Goal: Information Seeking & Learning: Find contact information

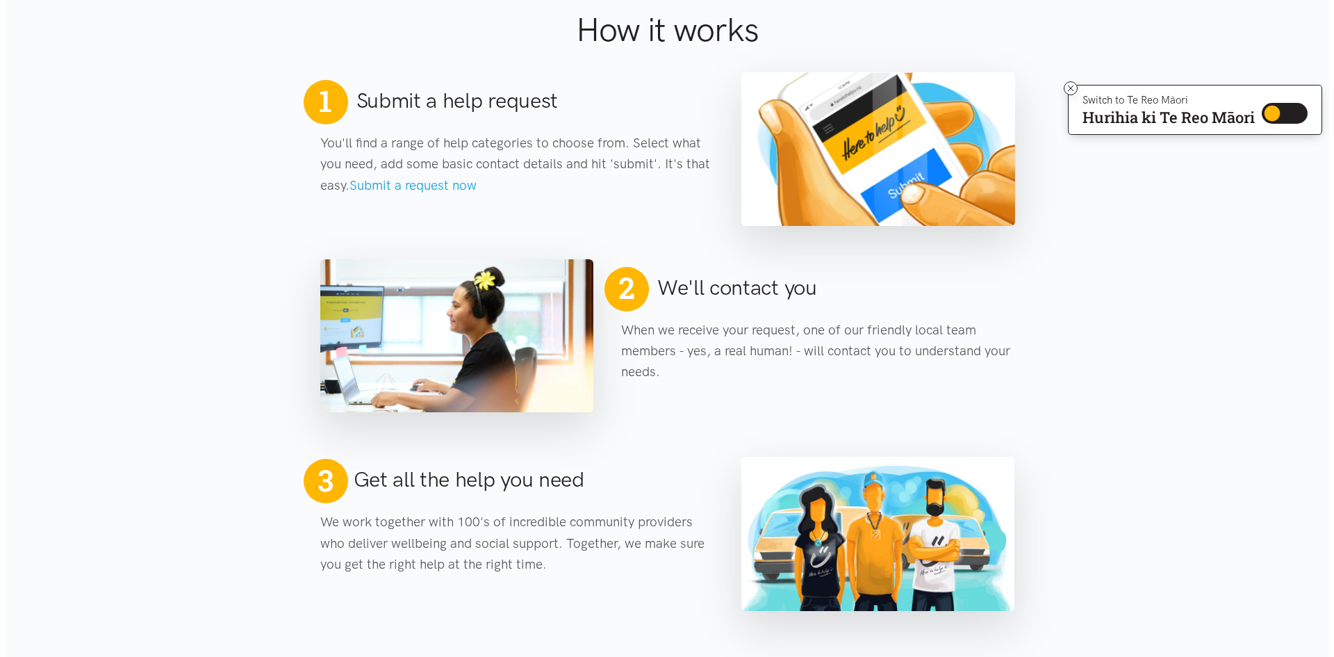
scroll to position [120, 0]
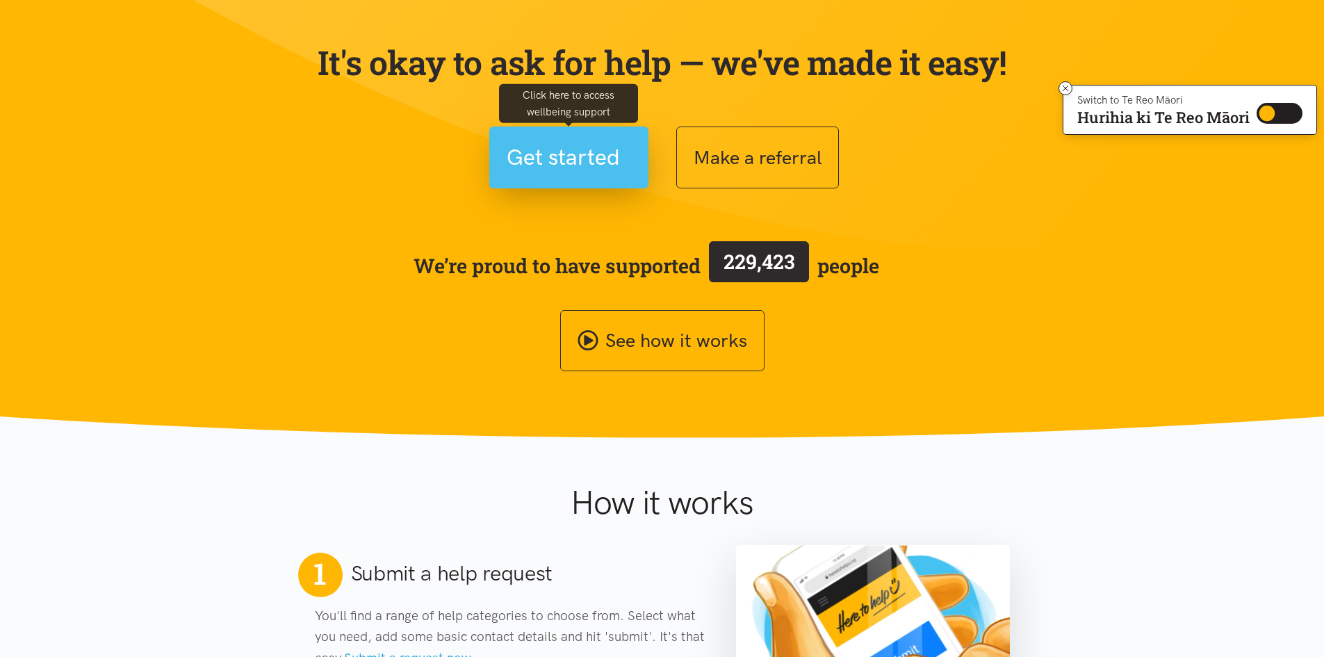
click at [586, 151] on span "Get started" at bounding box center [563, 157] width 113 height 35
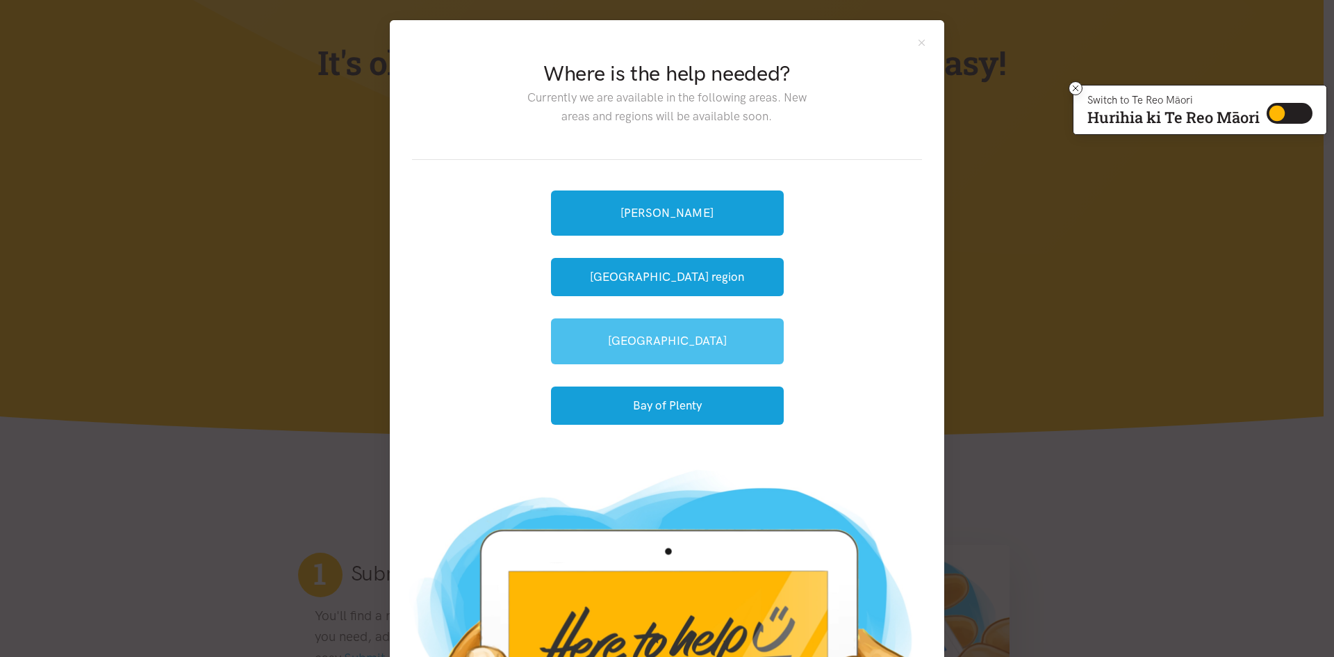
click at [671, 332] on link "[GEOGRAPHIC_DATA]" at bounding box center [667, 340] width 233 height 45
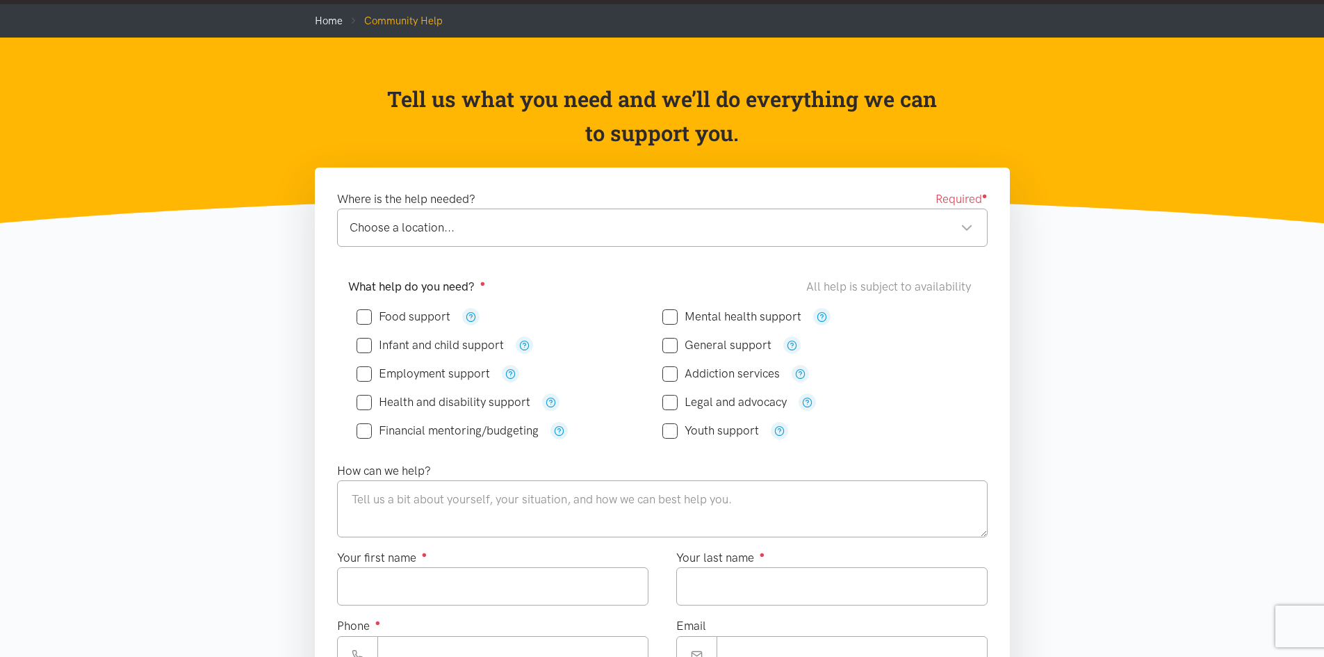
scroll to position [69, 0]
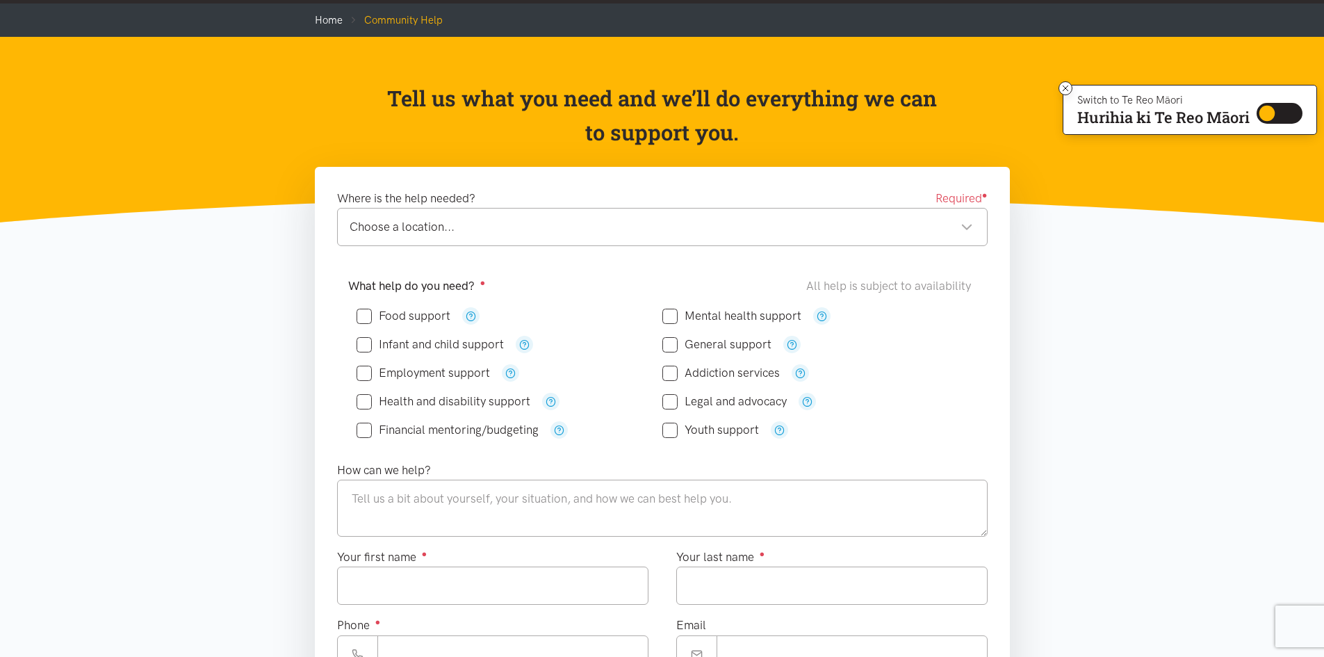
click at [689, 237] on div "Choose a location... Choose a location..." at bounding box center [662, 227] width 650 height 38
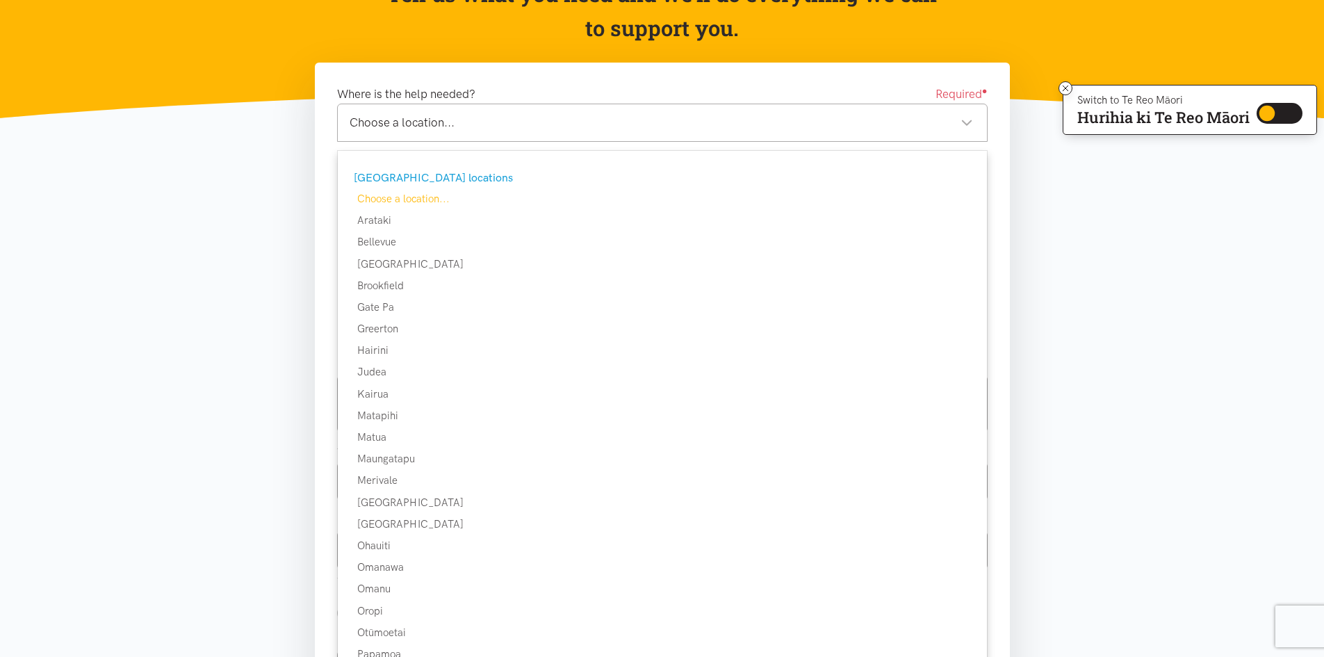
scroll to position [139, 0]
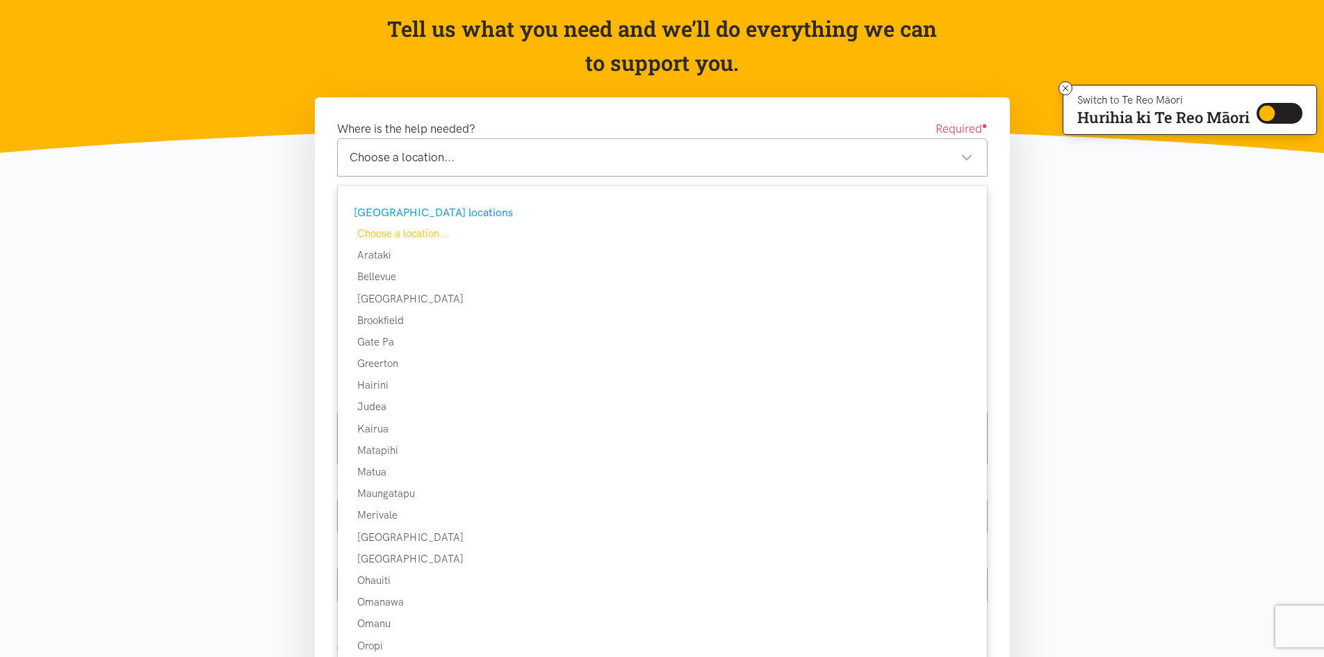
click at [1202, 467] on section "Where is the help needed? Required ● Choose a location... Choose a location... …" at bounding box center [662, 545] width 1324 height 896
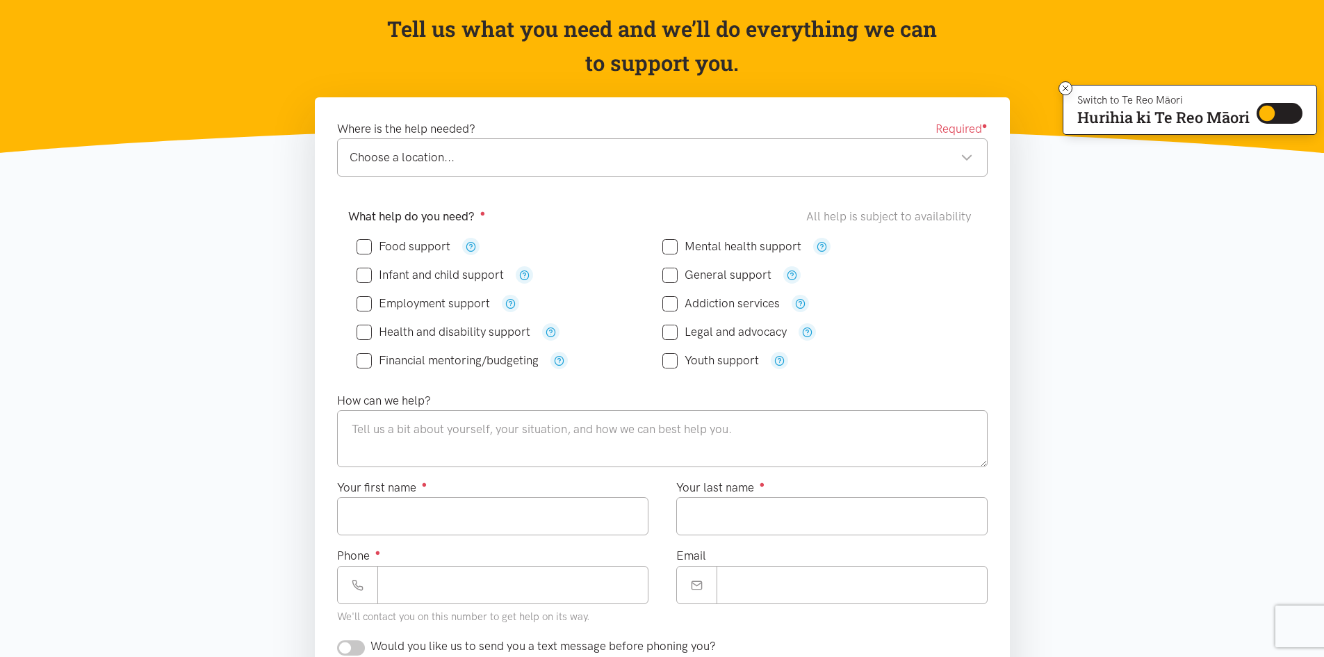
click at [955, 173] on div "Choose a location... Choose a location..." at bounding box center [662, 157] width 650 height 38
click at [491, 167] on div "Arataki" at bounding box center [661, 157] width 623 height 19
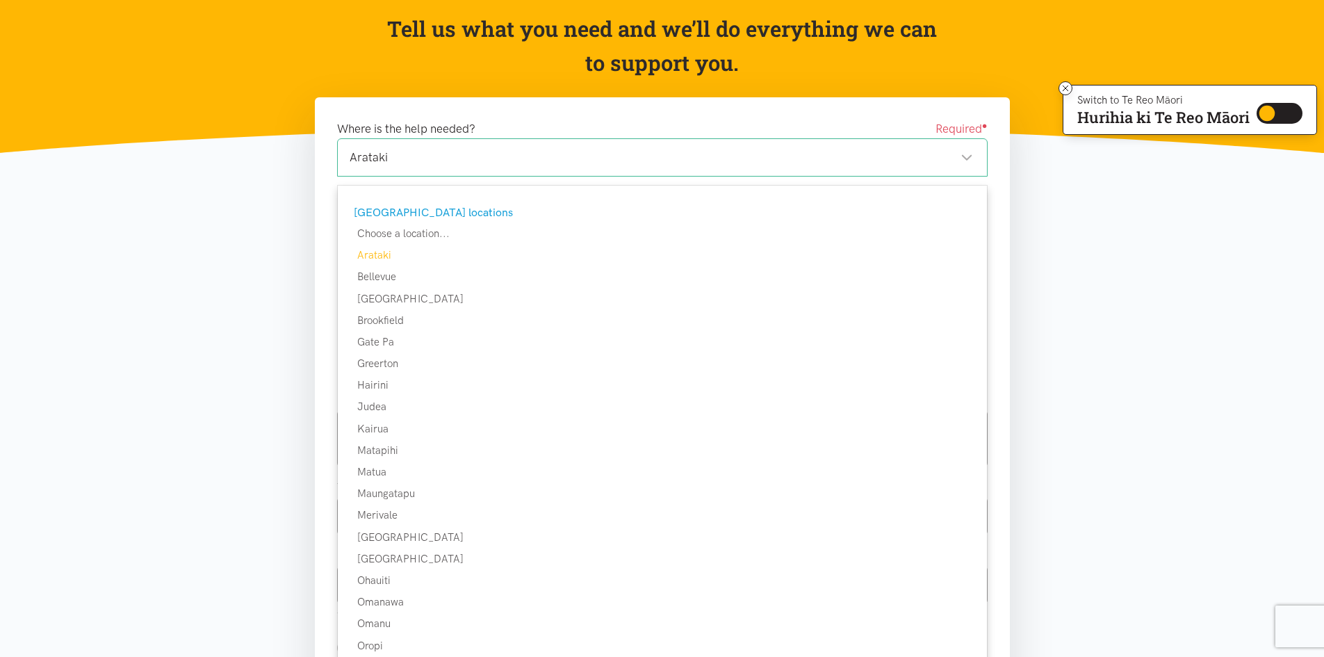
drag, startPoint x: 454, startPoint y: 213, endPoint x: 441, endPoint y: 213, distance: 13.9
click at [449, 213] on div "Tauranga locations" at bounding box center [661, 213] width 614 height 18
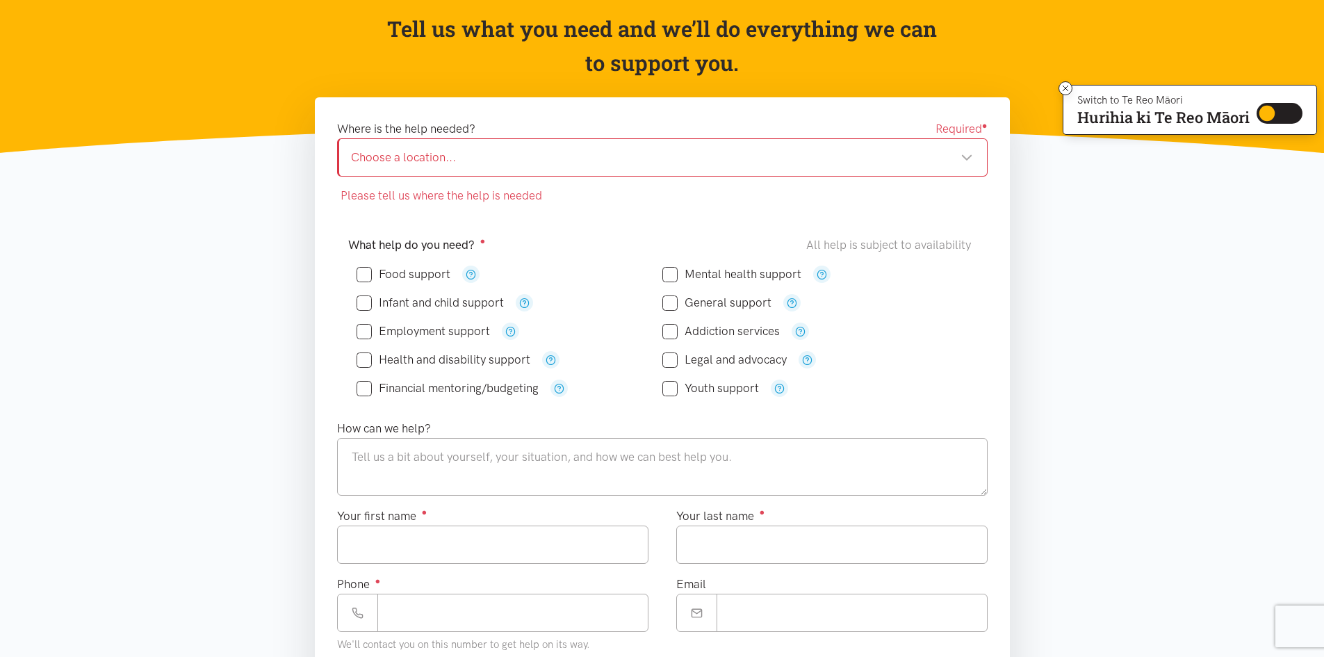
click at [452, 173] on div "Choose a location... Choose a location..." at bounding box center [662, 157] width 650 height 38
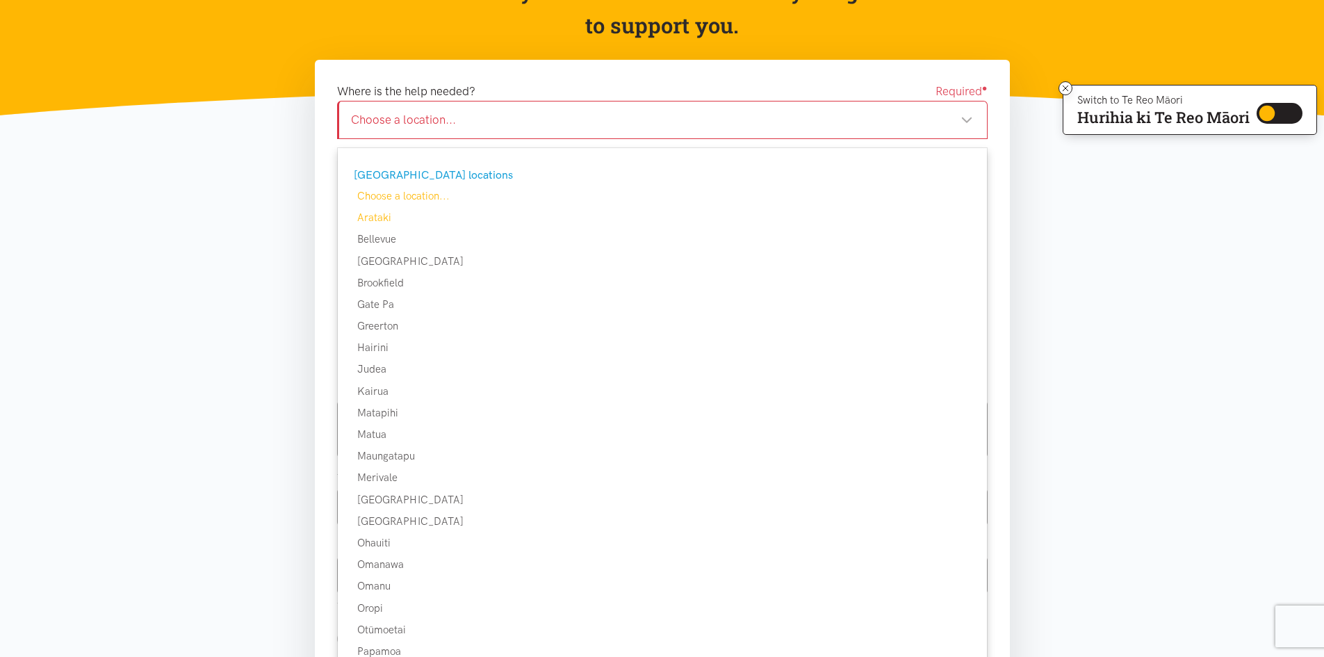
scroll to position [208, 0]
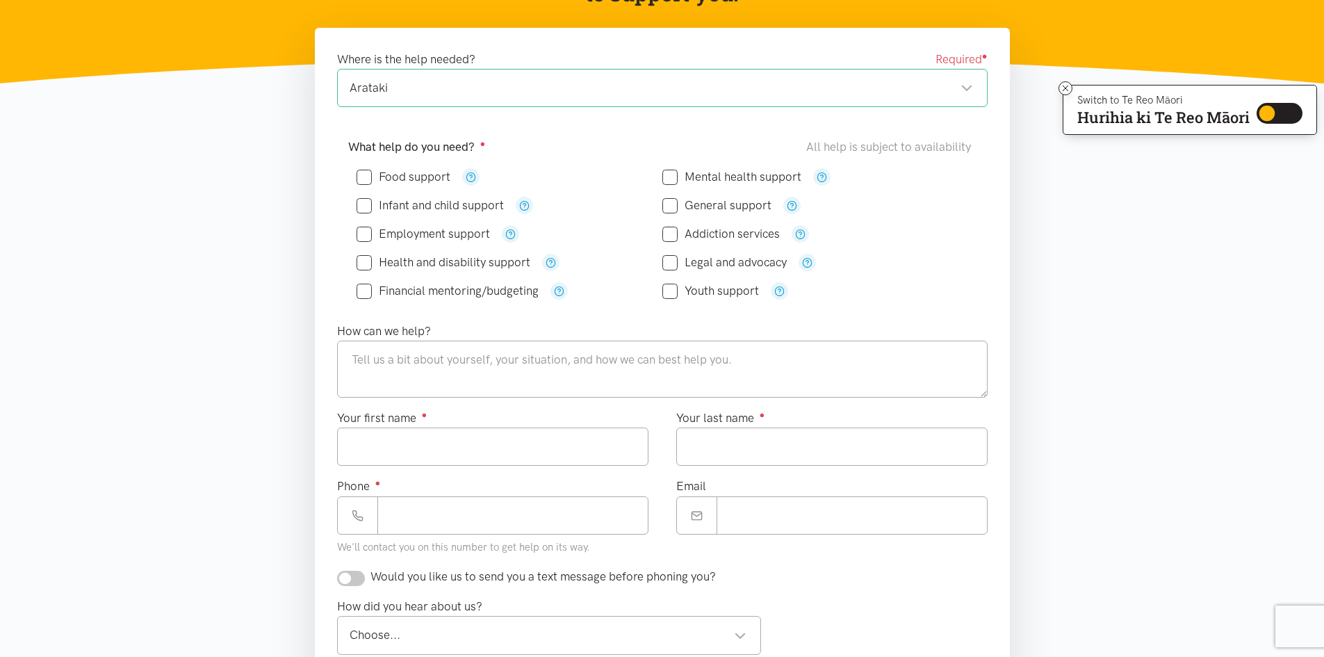
click at [432, 98] on div "Arataki Arataki" at bounding box center [662, 88] width 650 height 38
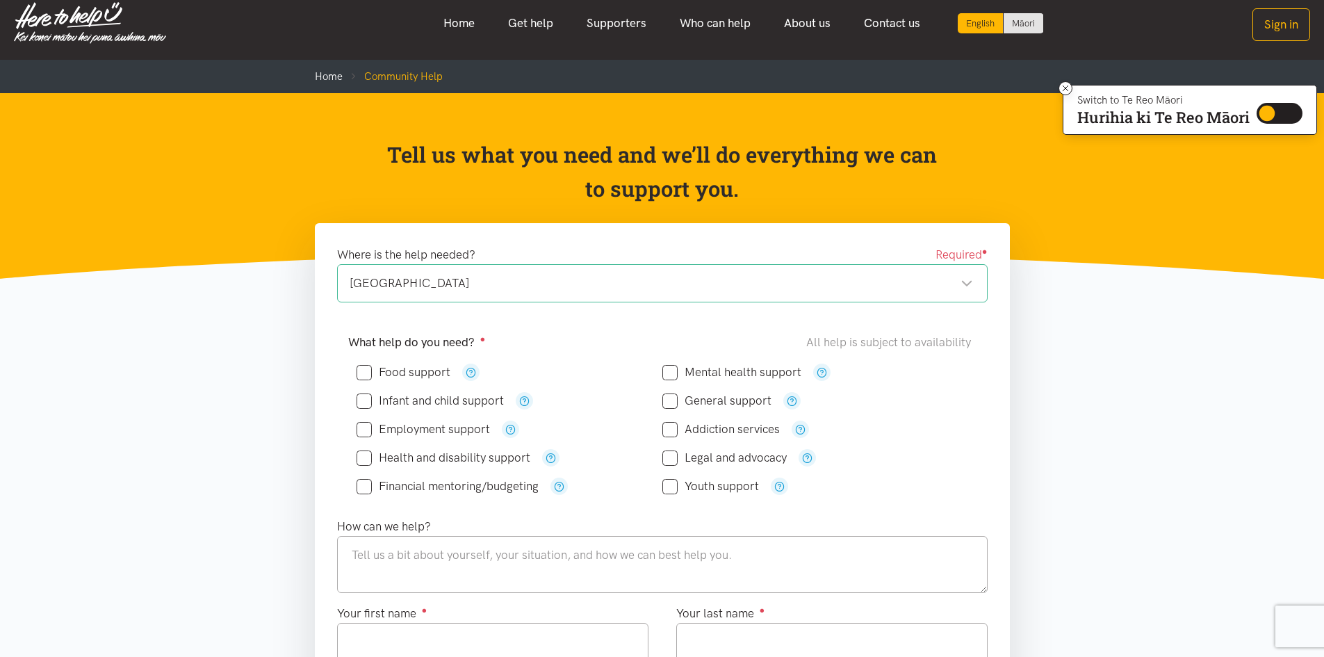
scroll to position [0, 0]
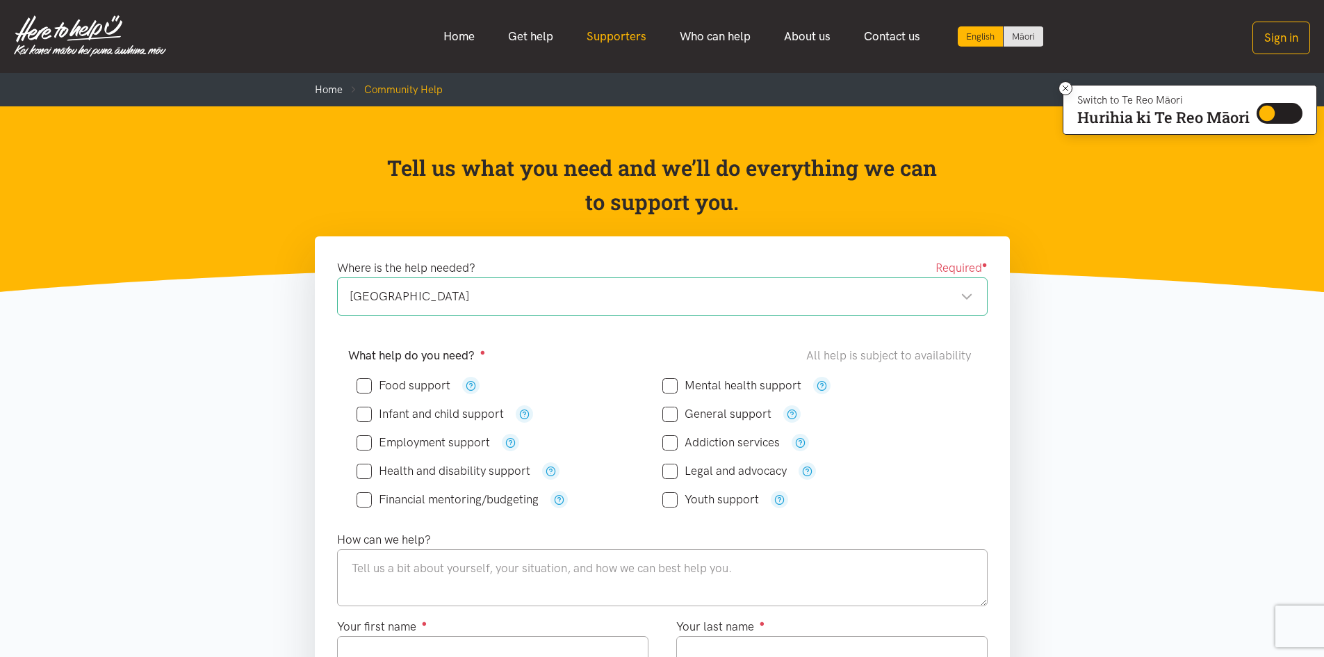
click at [602, 35] on link "Supporters" at bounding box center [616, 37] width 93 height 30
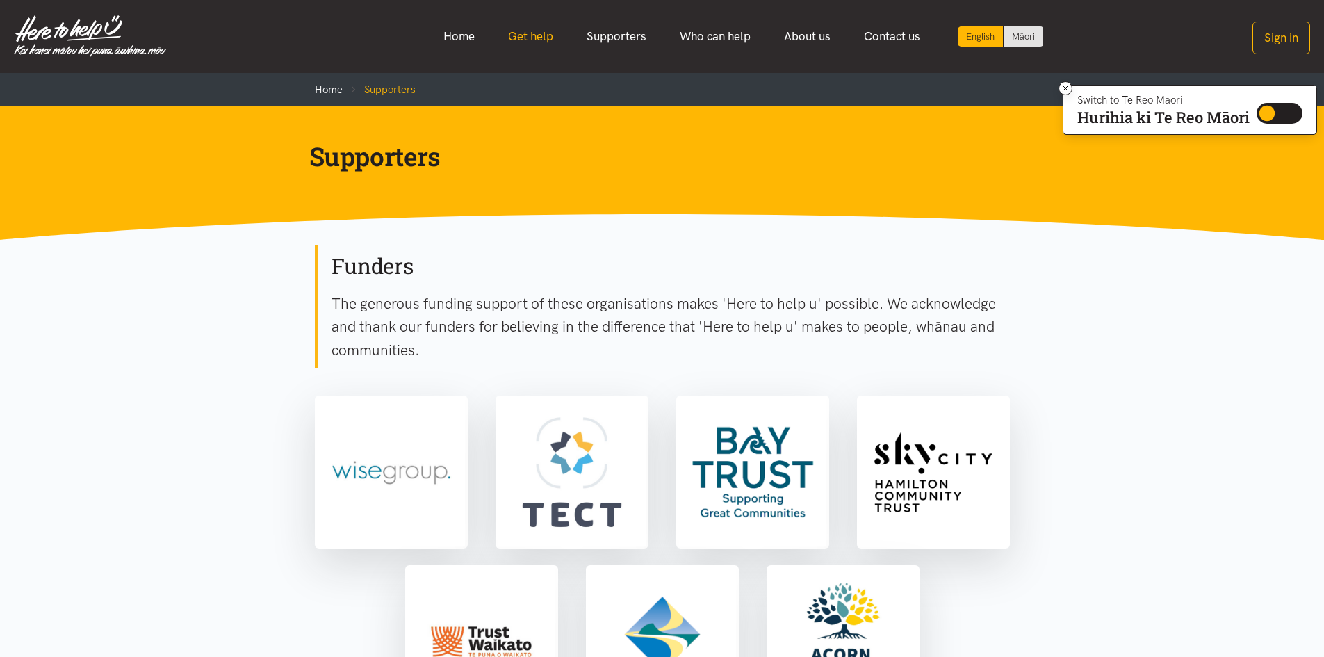
click at [507, 38] on link "Get help" at bounding box center [530, 37] width 79 height 30
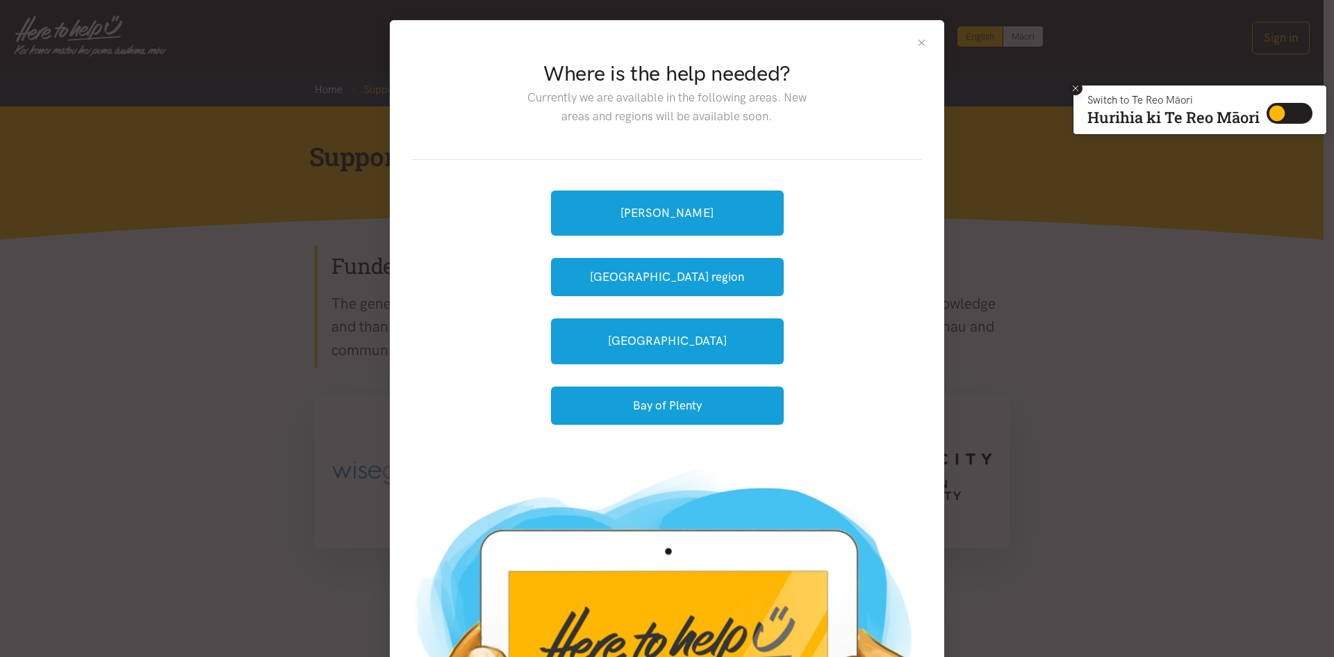
click at [1076, 90] on icon at bounding box center [1076, 88] width 10 height 10
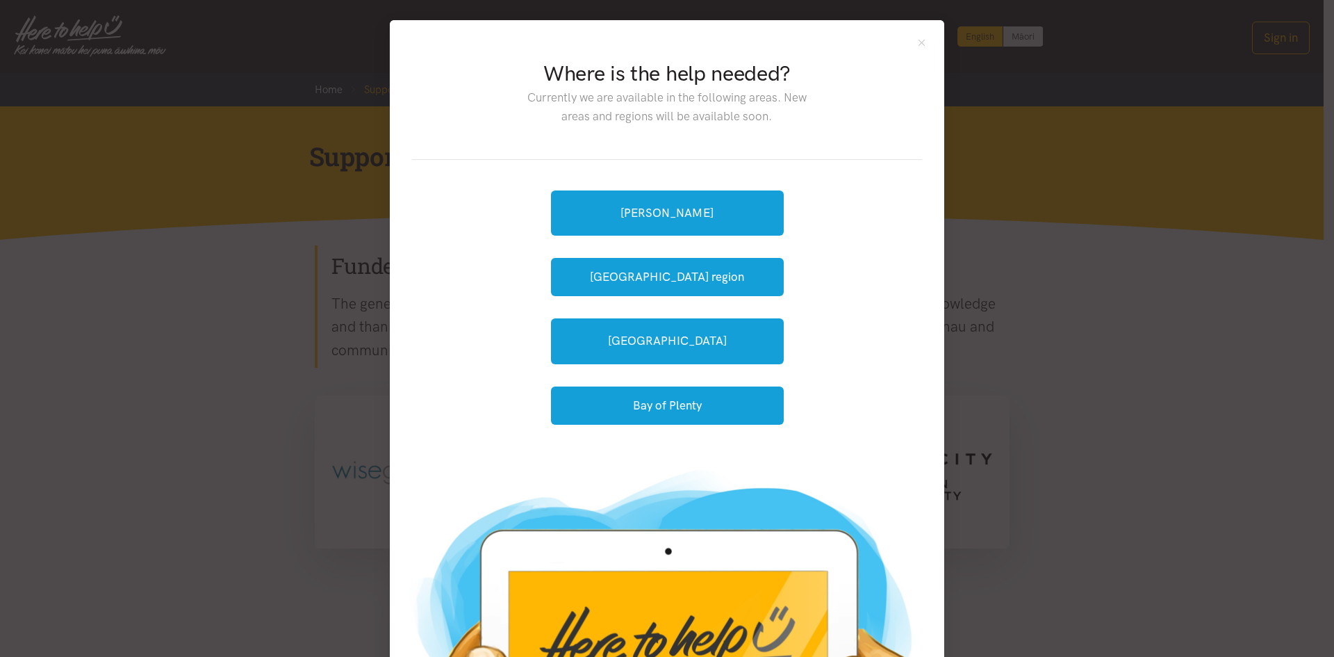
click at [924, 44] on div "Where is the help needed? Currently we are available in the following areas. Ne…" at bounding box center [667, 237] width 555 height 435
click at [920, 45] on button "Close" at bounding box center [922, 43] width 12 height 12
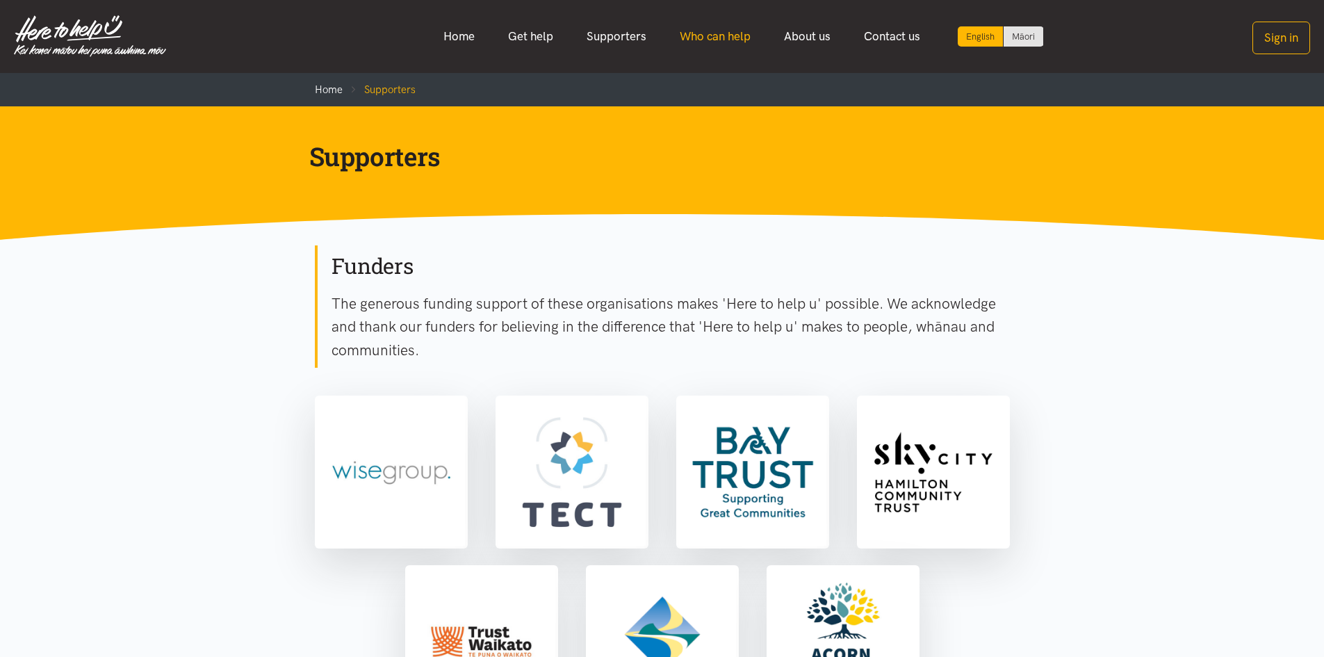
click at [723, 38] on link "Who can help" at bounding box center [715, 37] width 104 height 30
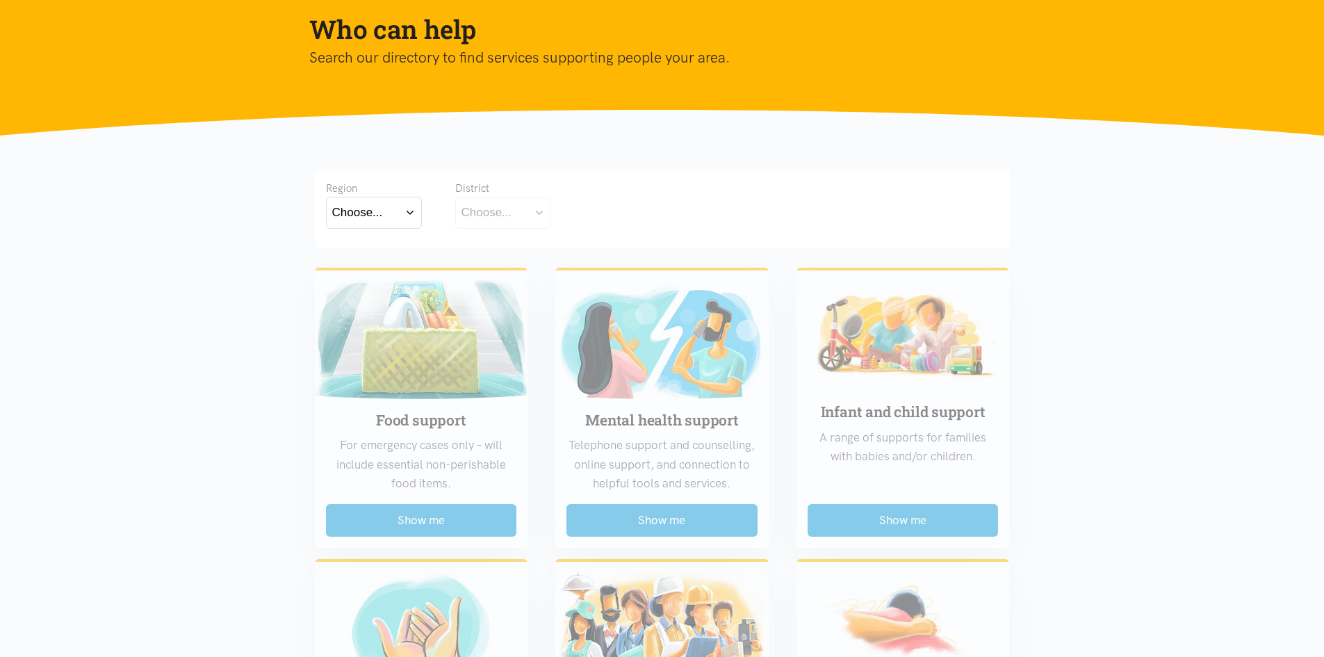
scroll to position [139, 0]
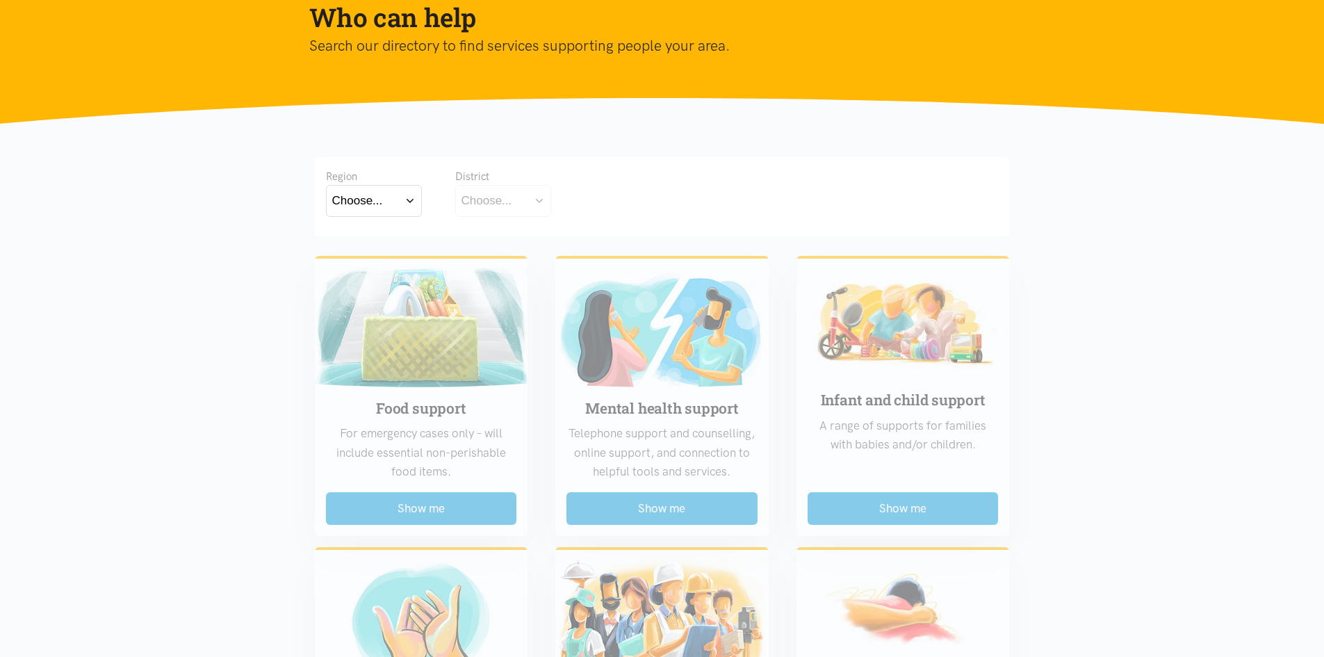
click at [388, 192] on button "Choose..." at bounding box center [374, 200] width 96 height 31
click at [384, 238] on label "Bay of Plenty" at bounding box center [370, 240] width 76 height 17
click at [0, 0] on input "Bay of Plenty" at bounding box center [0, 0] width 0 height 0
click at [534, 188] on button "Choose..." at bounding box center [524, 200] width 139 height 31
click at [534, 258] on div "[GEOGRAPHIC_DATA]" at bounding box center [524, 261] width 126 height 17
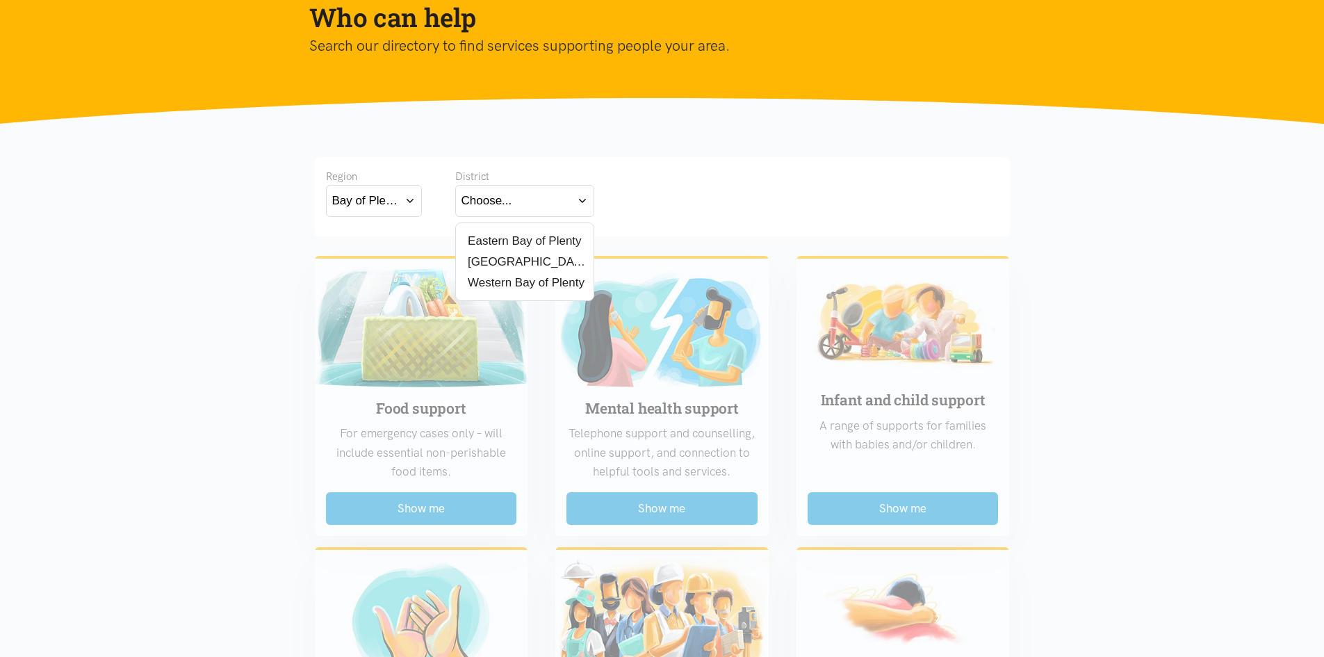
click at [491, 266] on label "[GEOGRAPHIC_DATA]" at bounding box center [524, 261] width 126 height 17
click at [0, 0] on input "[GEOGRAPHIC_DATA]" at bounding box center [0, 0] width 0 height 0
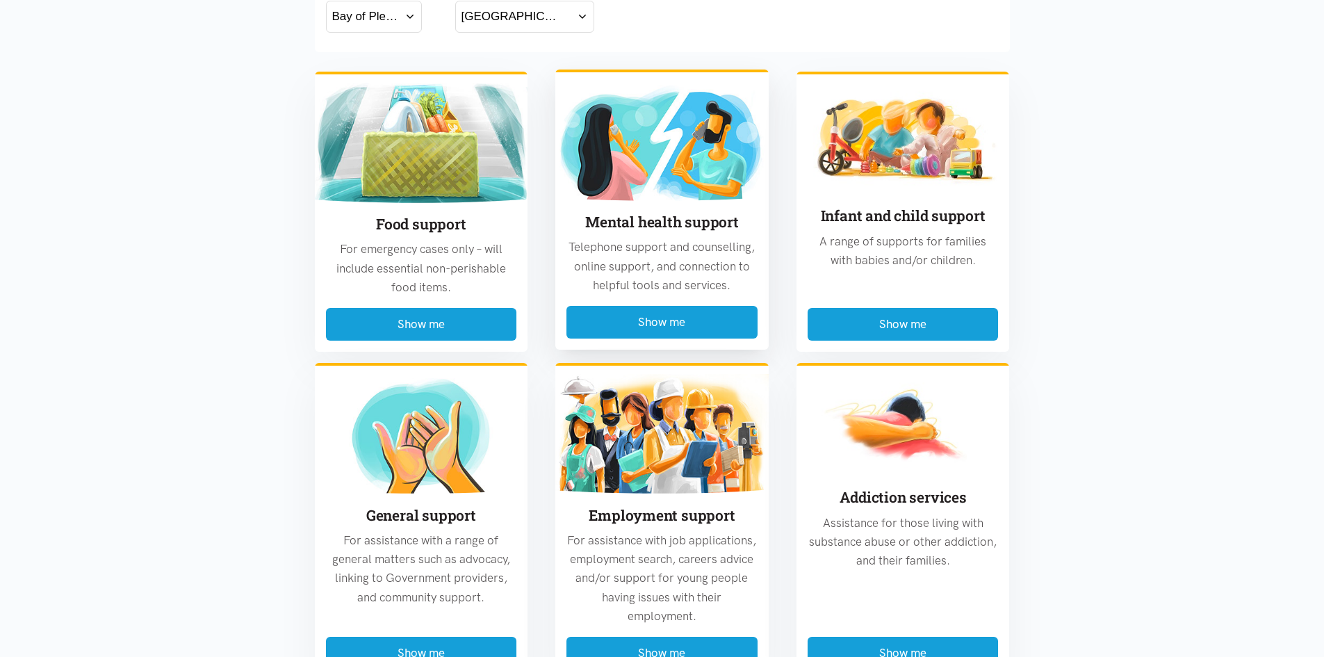
scroll to position [347, 0]
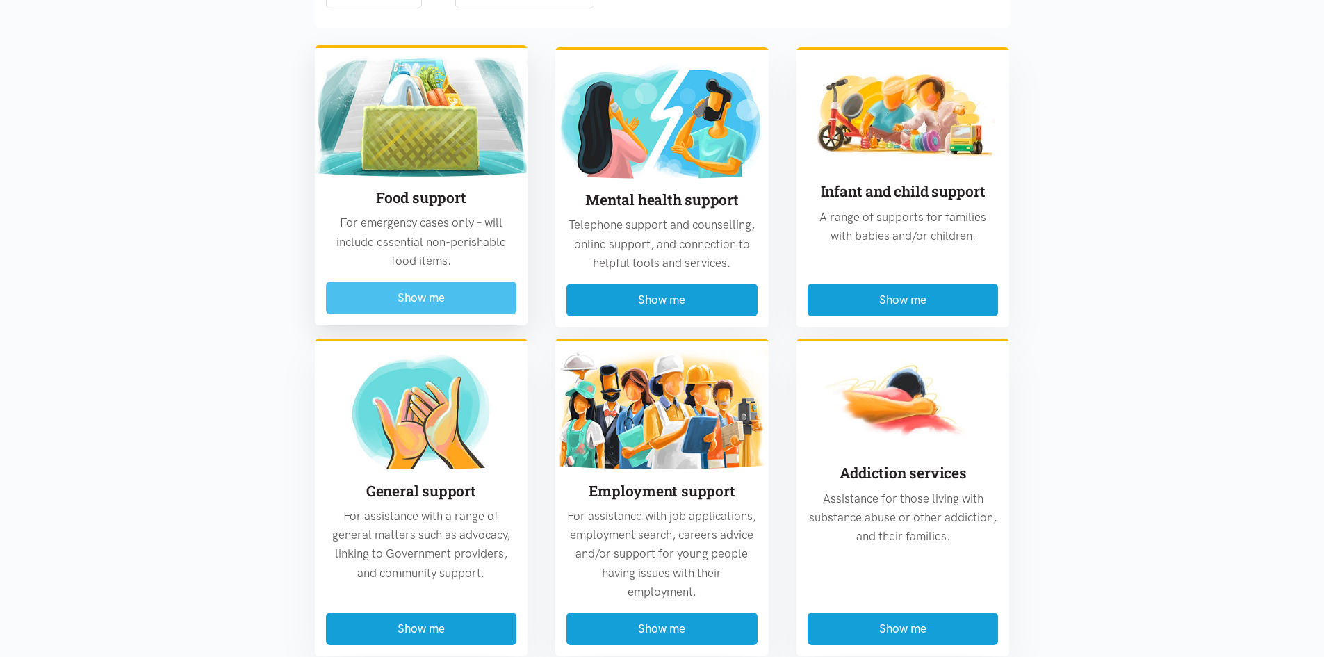
click at [448, 299] on button "Show me" at bounding box center [421, 297] width 191 height 33
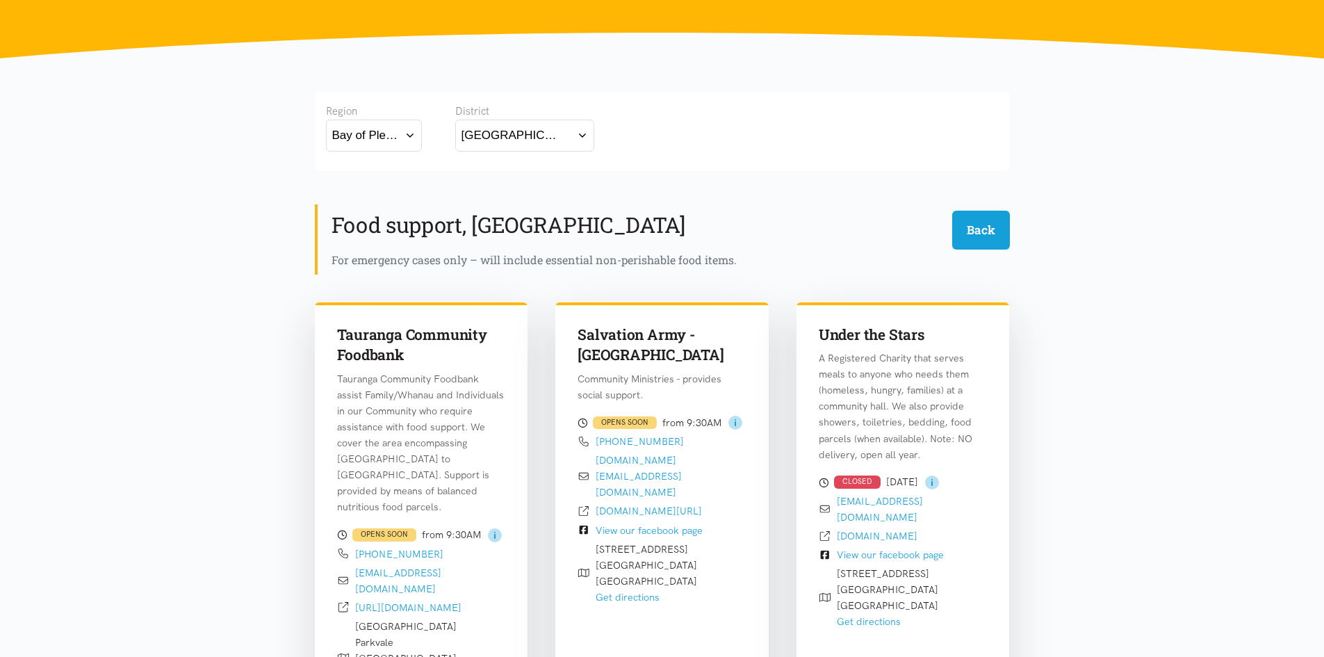
scroll to position [200, 0]
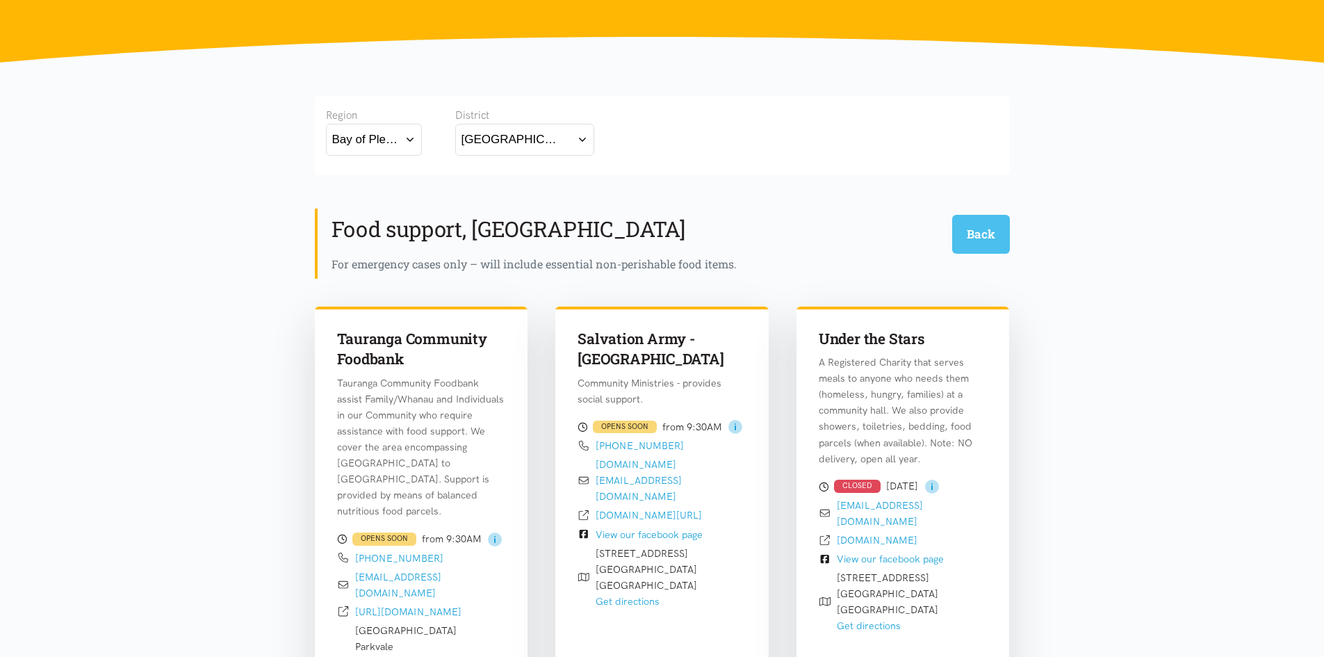
click at [980, 220] on button "Back" at bounding box center [981, 234] width 58 height 38
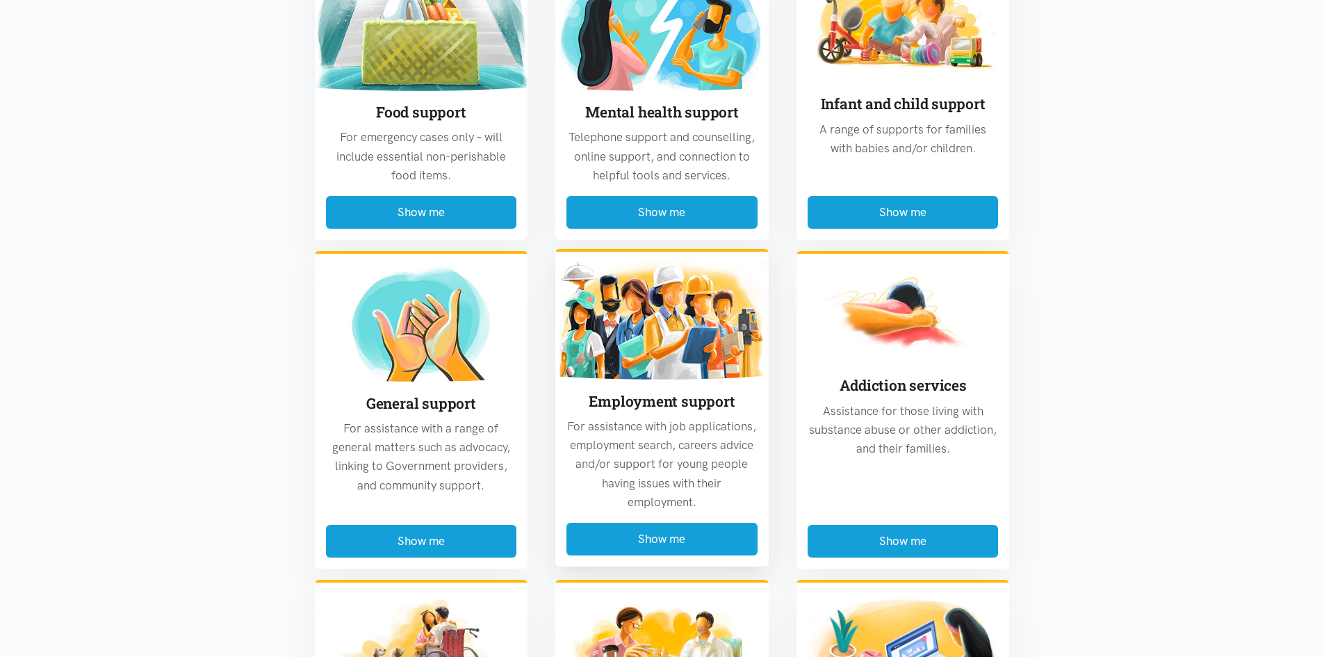
scroll to position [574, 0]
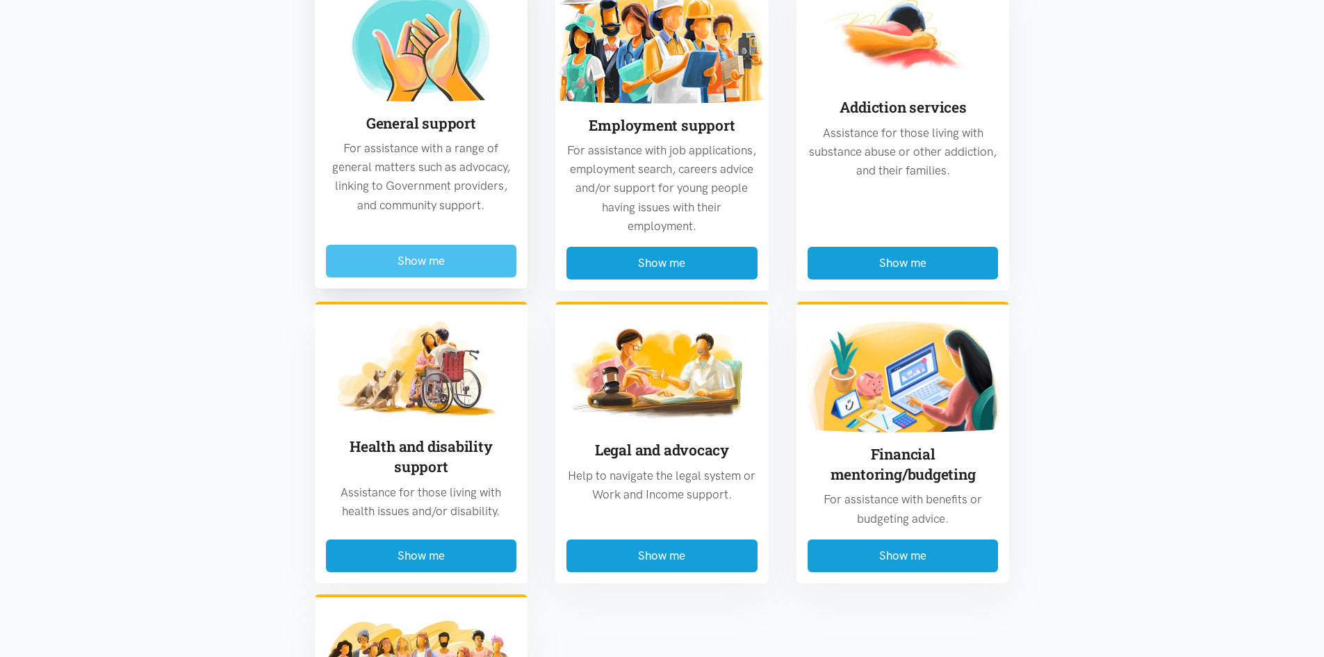
click at [466, 272] on button "Show me" at bounding box center [421, 261] width 191 height 33
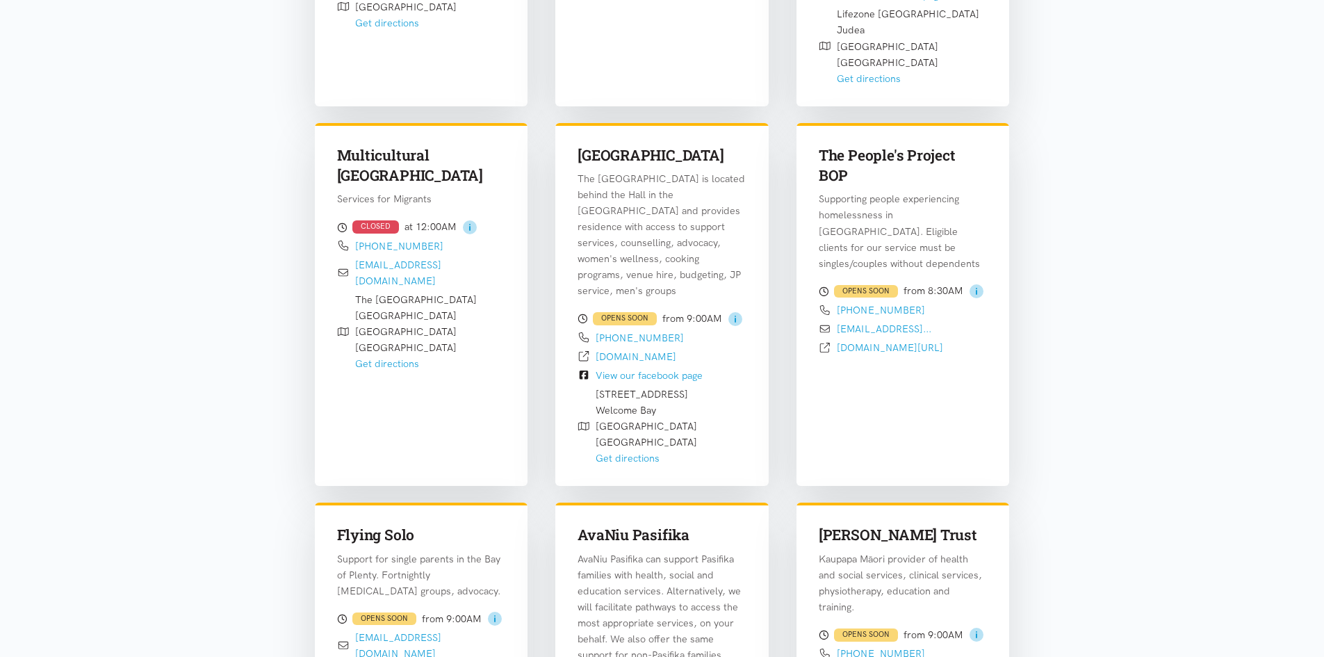
scroll to position [1729, 0]
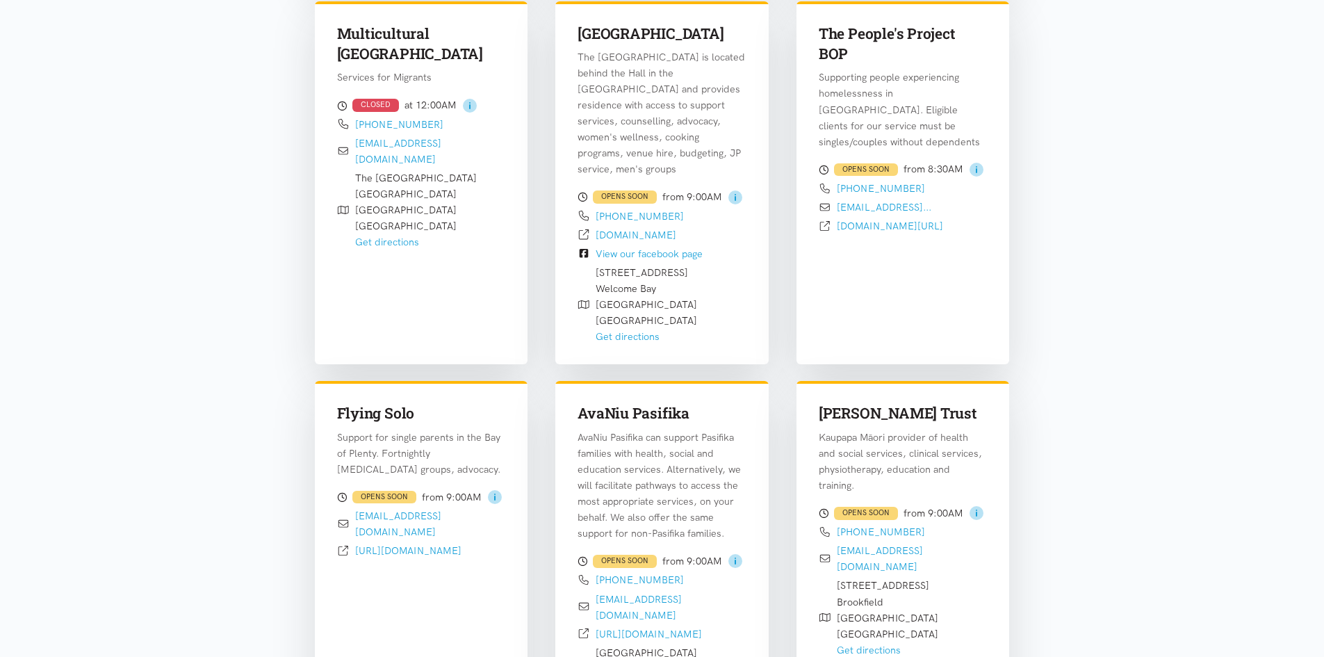
drag, startPoint x: 691, startPoint y: 402, endPoint x: 590, endPoint y: 405, distance: 101.5
click at [590, 405] on h3 "AvaNiu Pasifika" at bounding box center [661, 413] width 169 height 20
click at [1162, 438] on section "Region Bay of Plenty Bay of Plenty Waikato District Tauranga Eastern Bay of Ple…" at bounding box center [662, 639] width 1324 height 4211
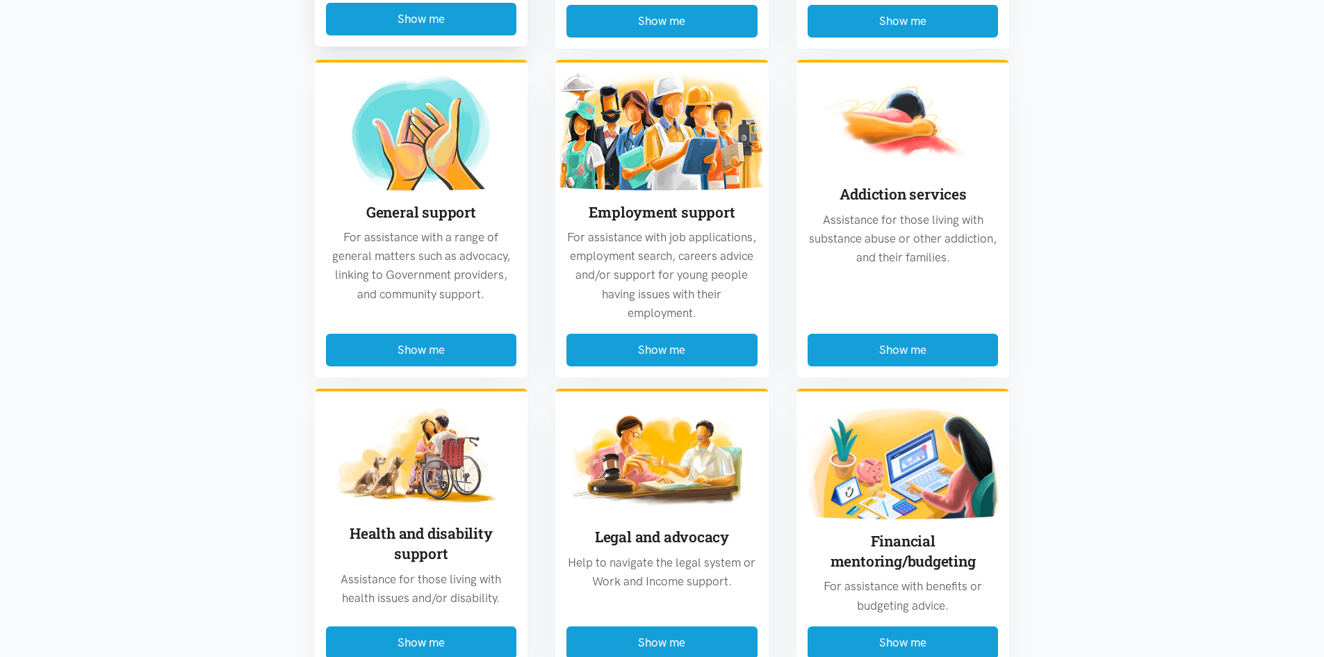
scroll to position [3258, 0]
